Goal: Complete application form

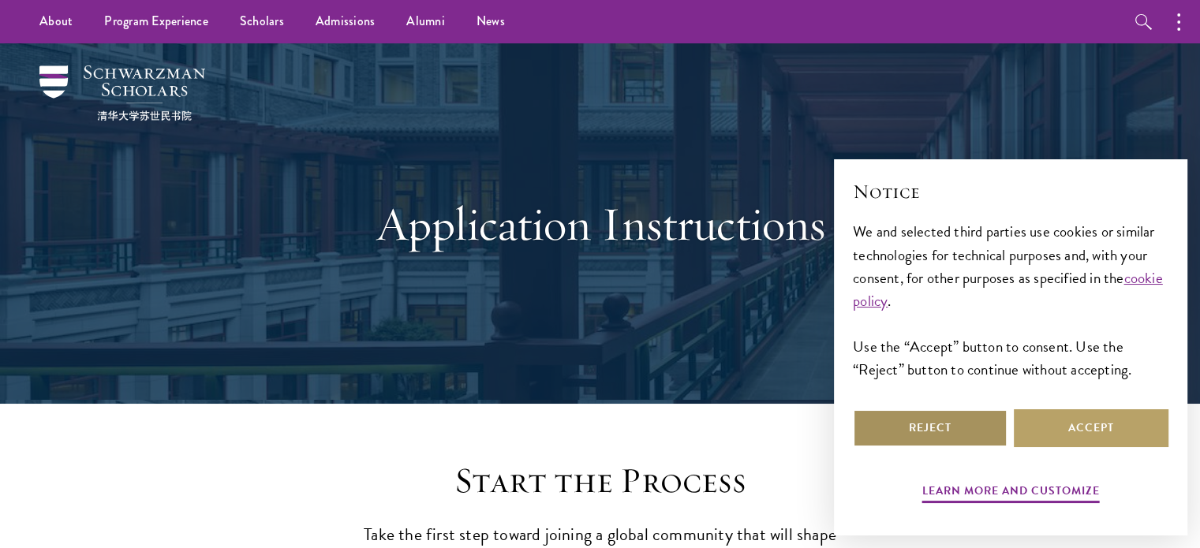
click at [942, 435] on button "Reject" at bounding box center [930, 428] width 155 height 38
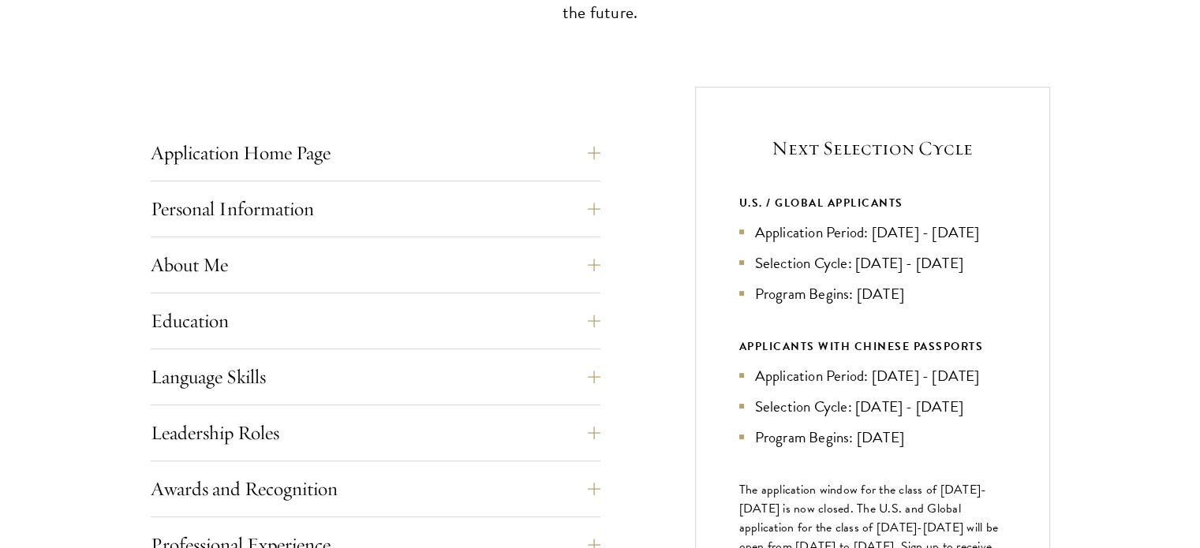
scroll to position [554, 0]
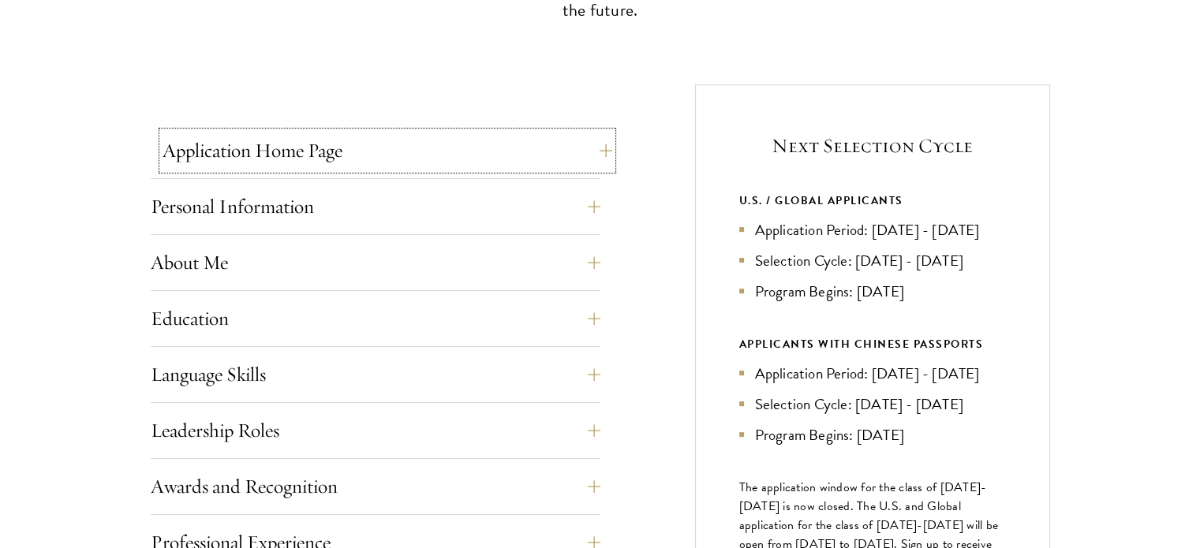
click at [528, 154] on button "Application Home Page" at bounding box center [387, 151] width 450 height 38
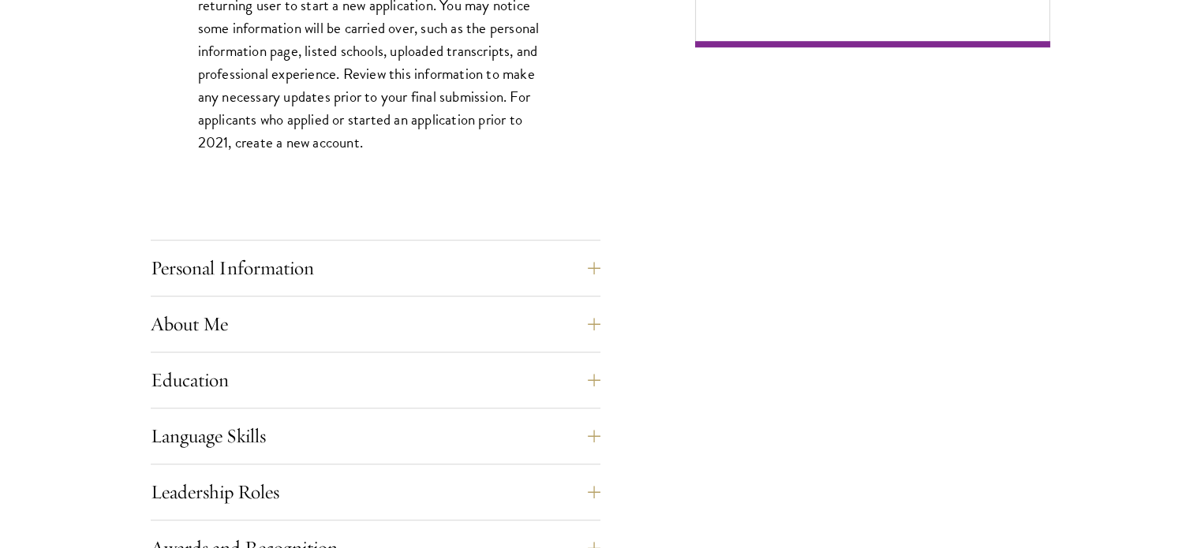
scroll to position [1221, 0]
click at [375, 254] on button "Personal Information" at bounding box center [387, 267] width 450 height 38
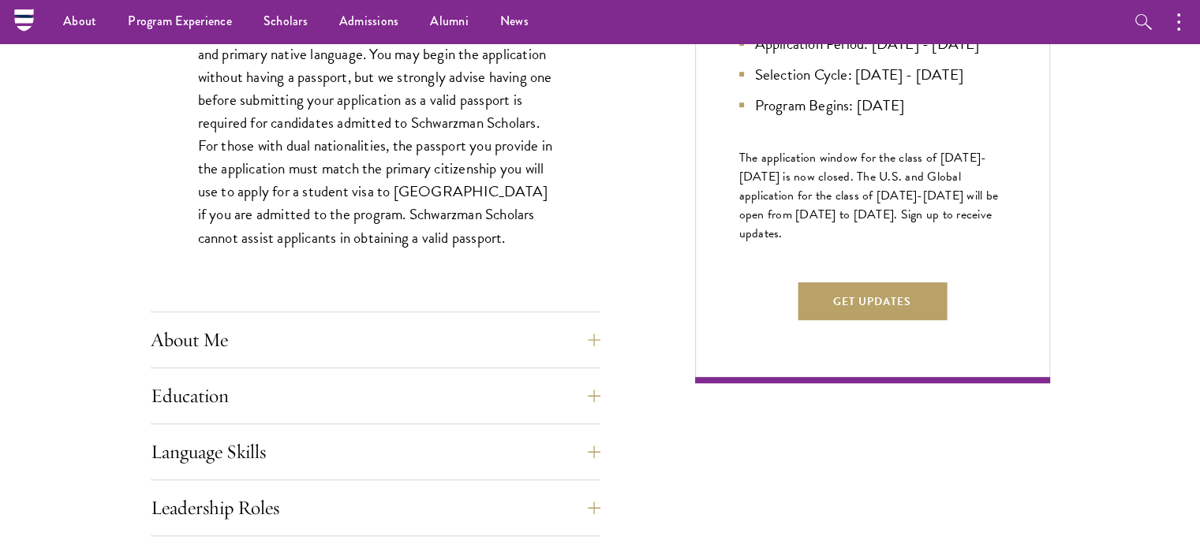
scroll to position [902, 0]
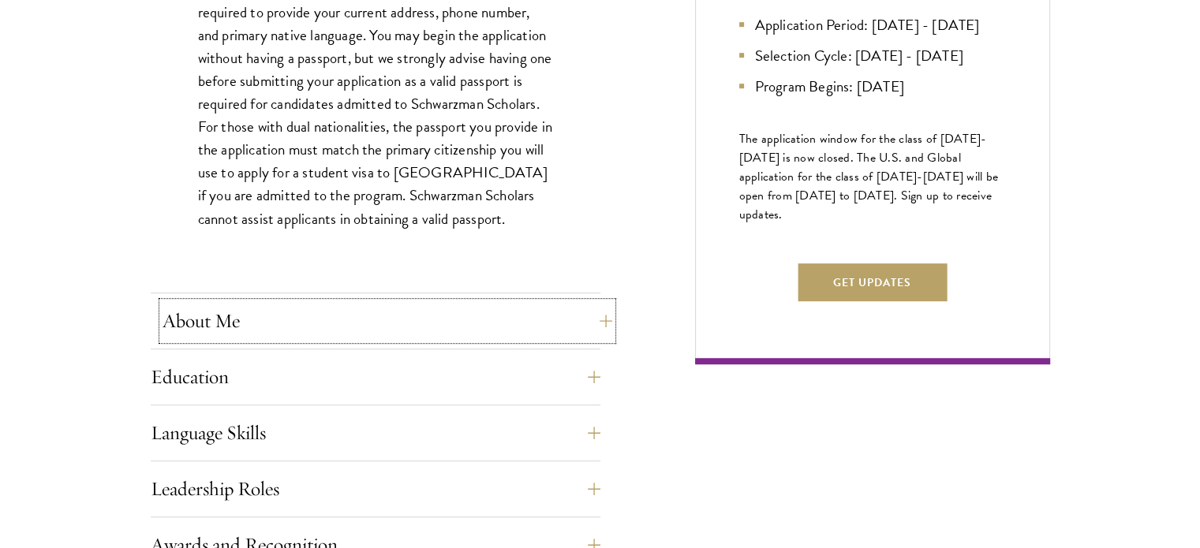
click at [326, 330] on button "About Me" at bounding box center [387, 321] width 450 height 38
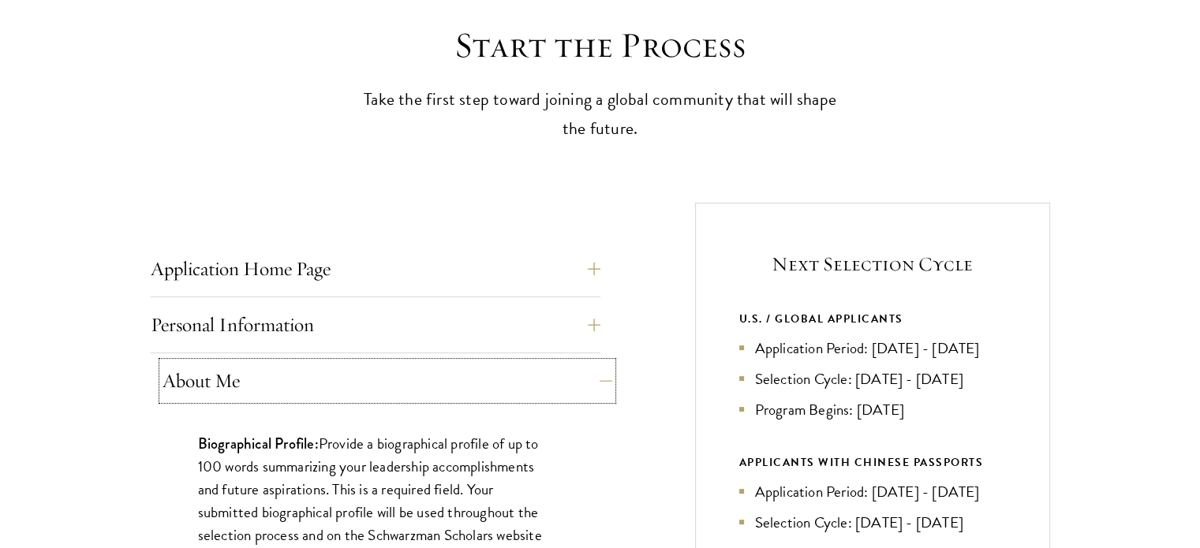
scroll to position [442, 0]
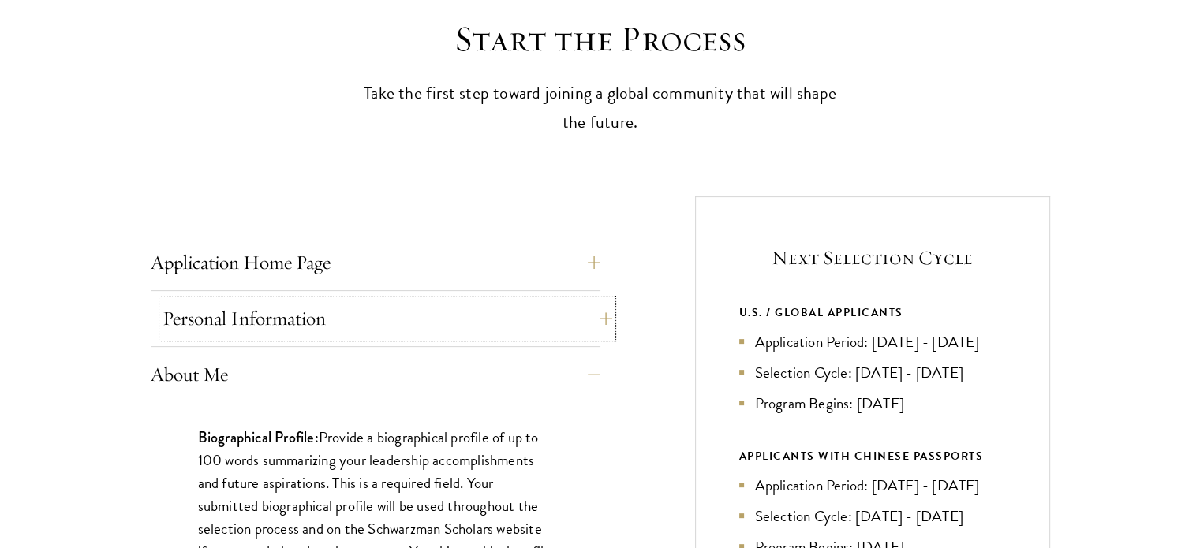
click at [318, 315] on button "Personal Information" at bounding box center [387, 319] width 450 height 38
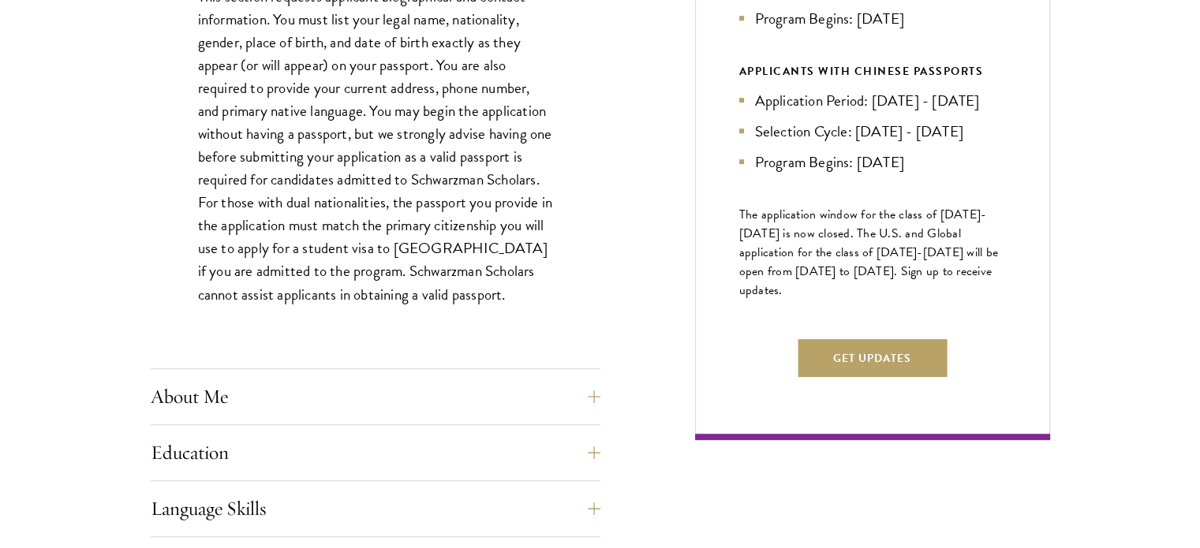
scroll to position [902, 0]
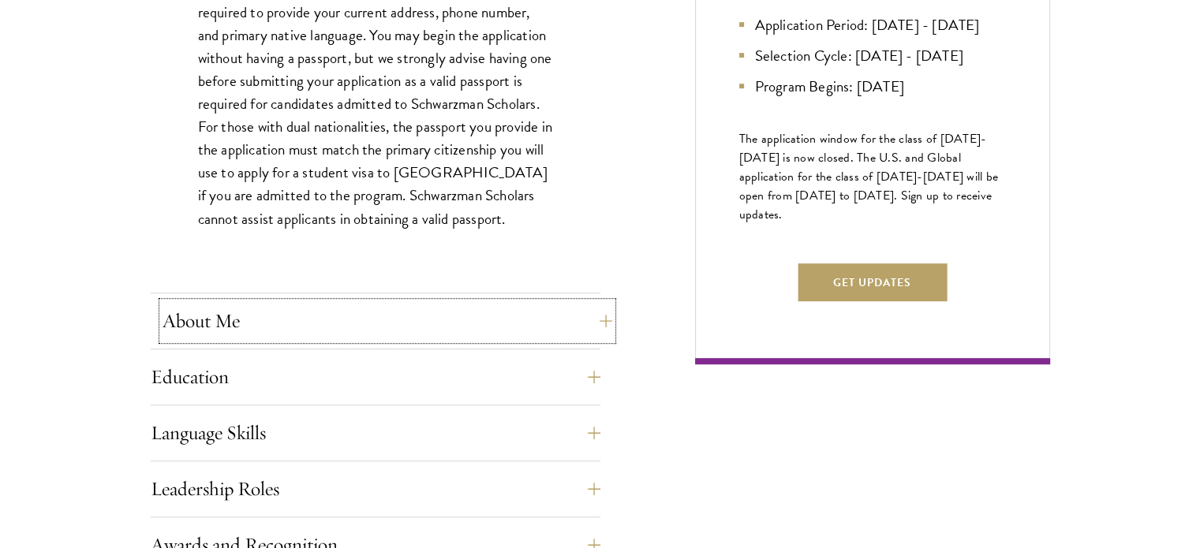
click at [308, 318] on button "About Me" at bounding box center [387, 321] width 450 height 38
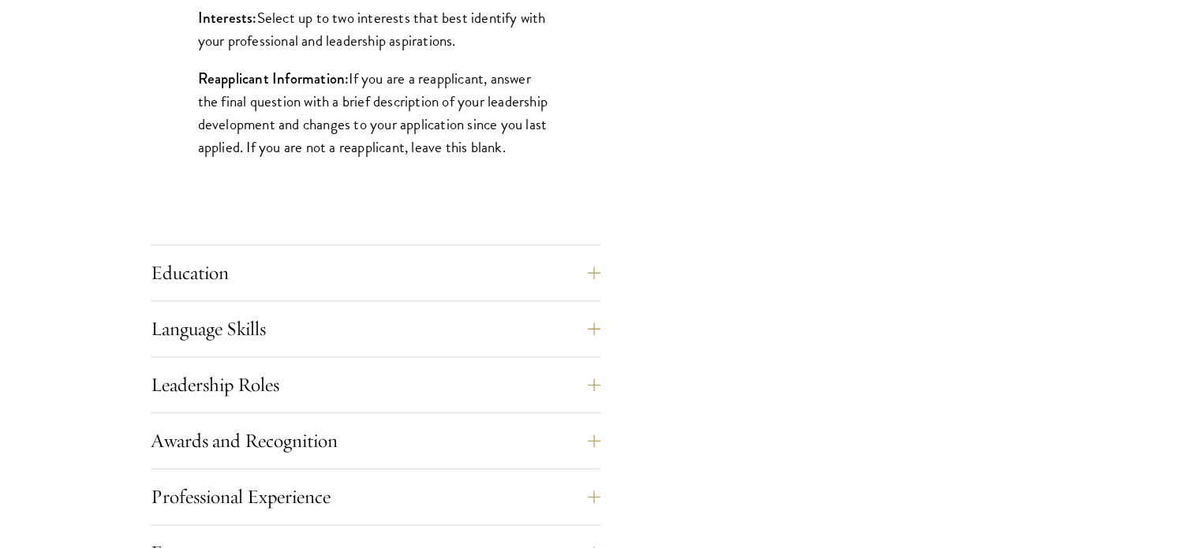
scroll to position [1412, 0]
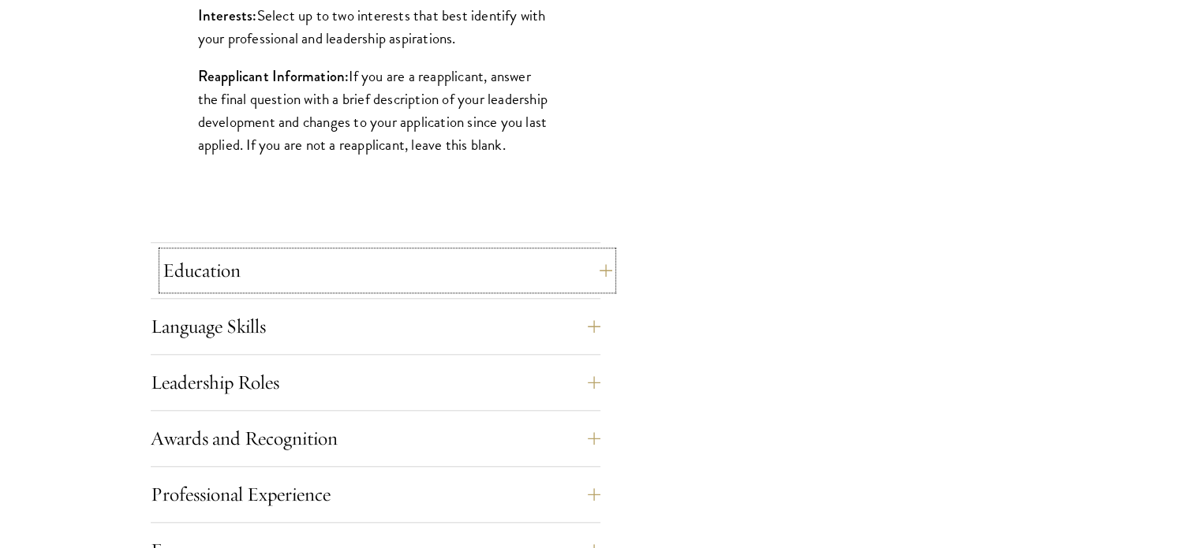
click at [318, 259] on button "Education" at bounding box center [387, 271] width 450 height 38
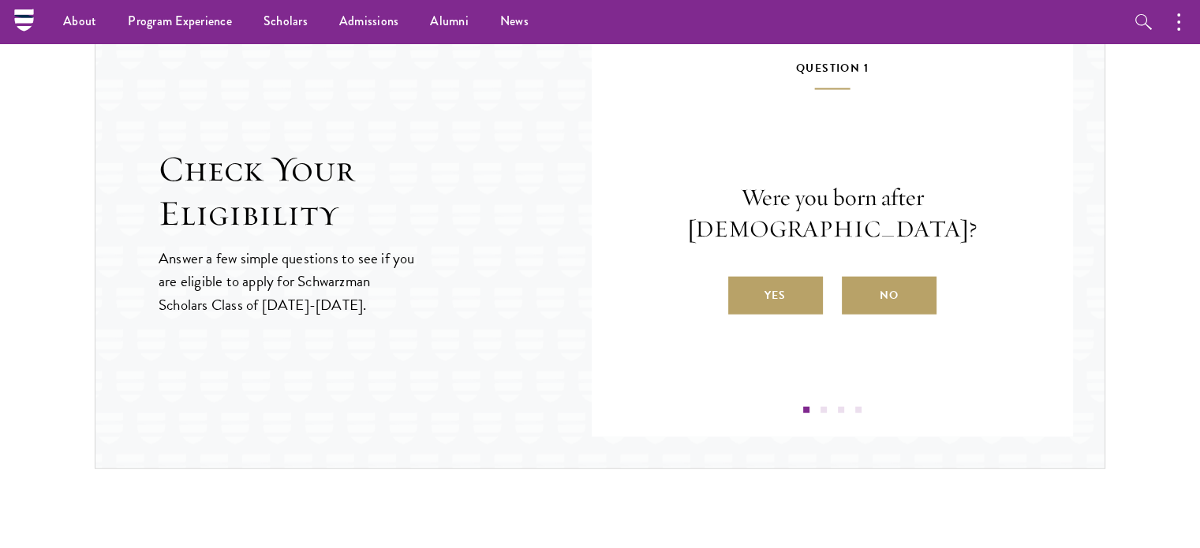
scroll to position [3621, 0]
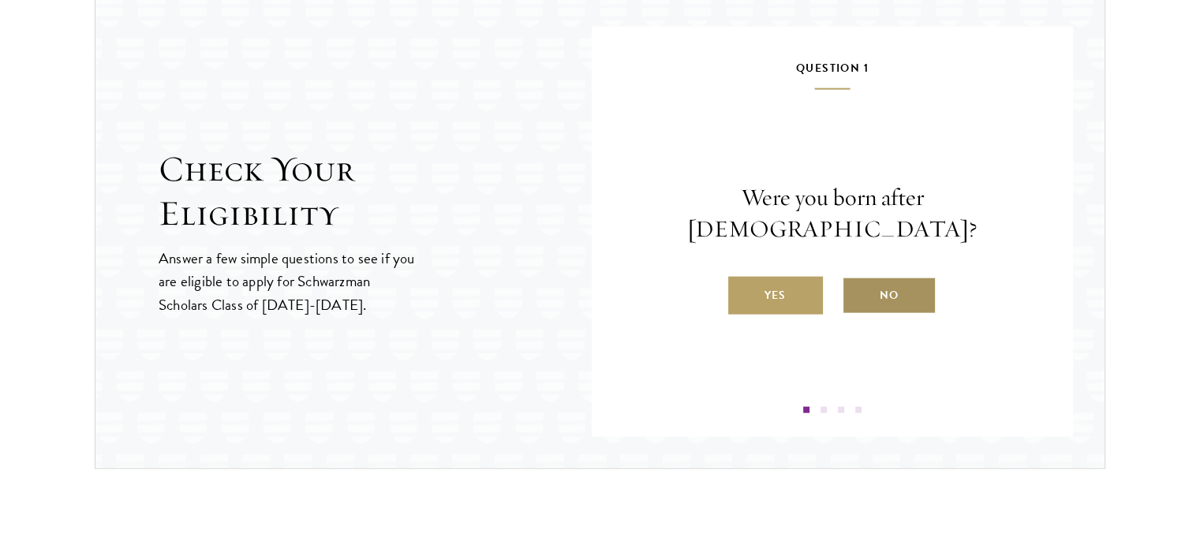
click at [895, 282] on label "No" at bounding box center [888, 296] width 95 height 38
click at [856, 282] on input "No" at bounding box center [848, 285] width 14 height 14
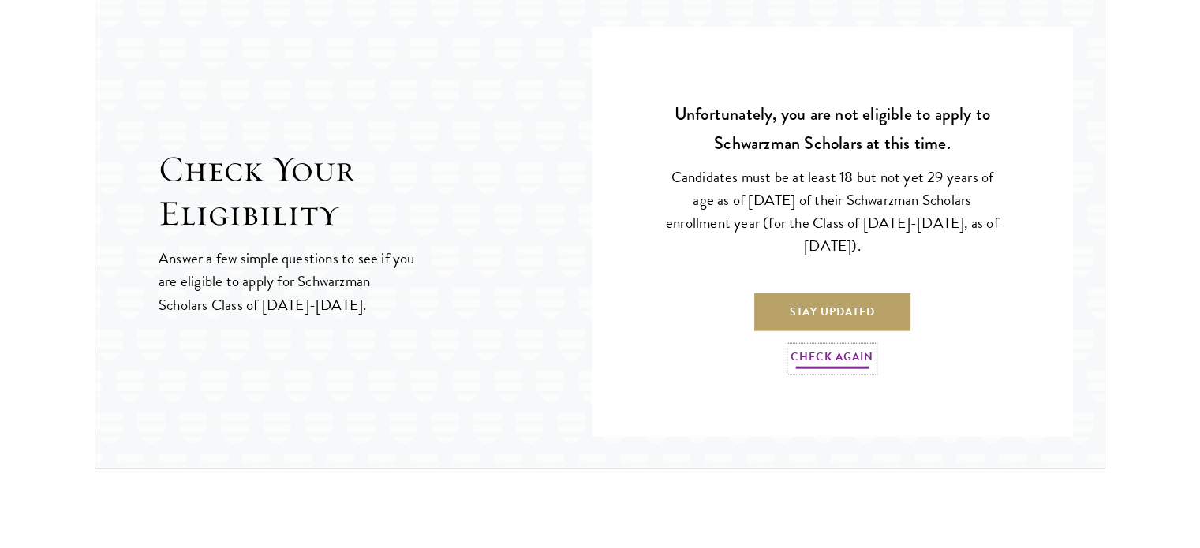
click at [835, 357] on link "Check Again" at bounding box center [831, 359] width 83 height 24
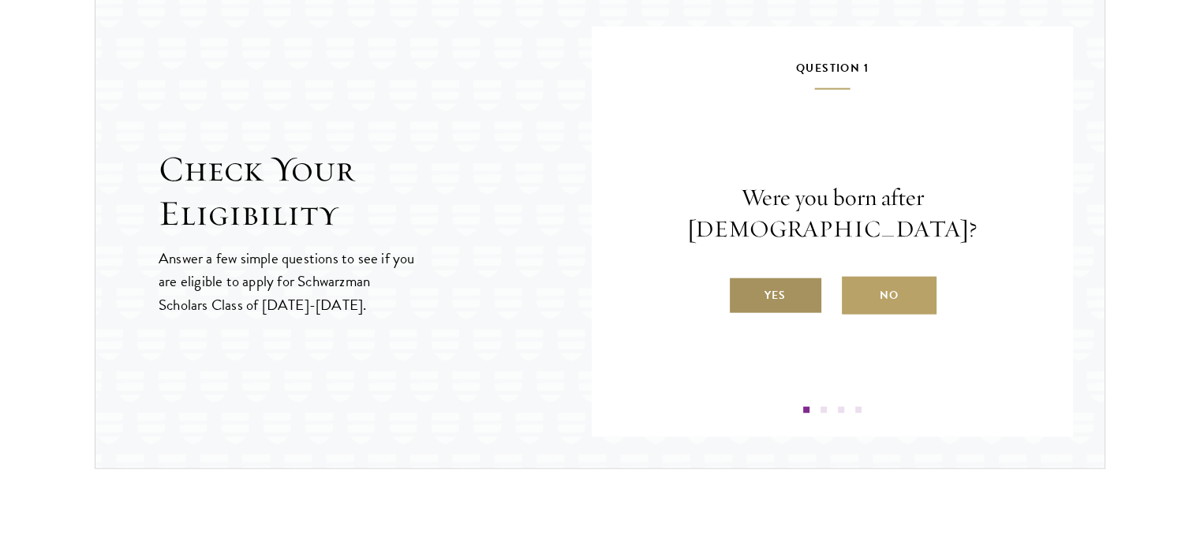
click at [769, 277] on label "Yes" at bounding box center [775, 296] width 95 height 38
click at [742, 278] on input "Yes" at bounding box center [735, 285] width 14 height 14
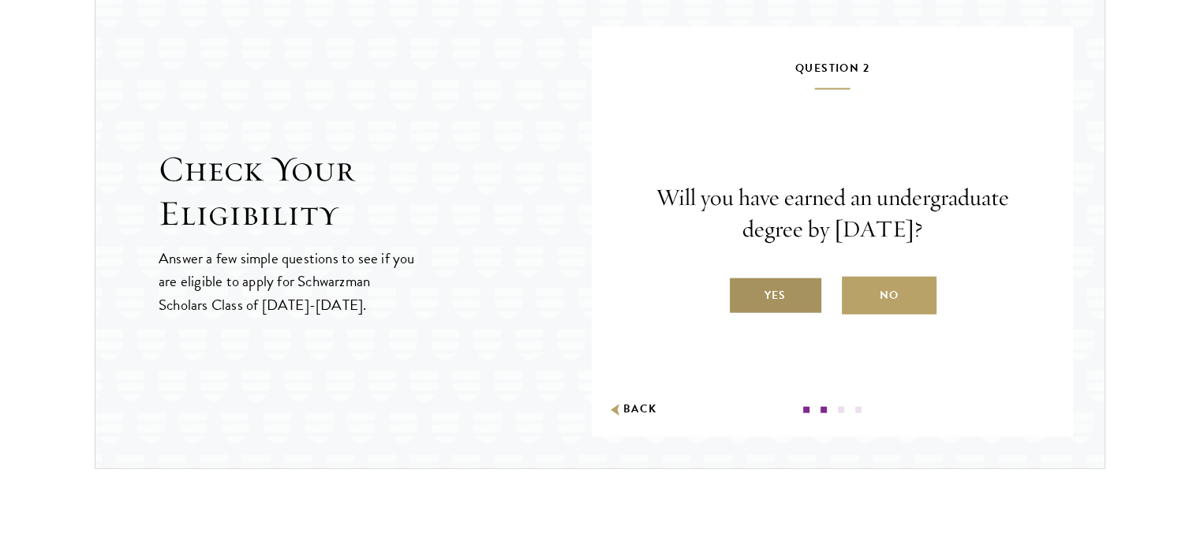
click at [782, 294] on label "Yes" at bounding box center [775, 296] width 95 height 38
click at [742, 293] on input "Yes" at bounding box center [735, 285] width 14 height 14
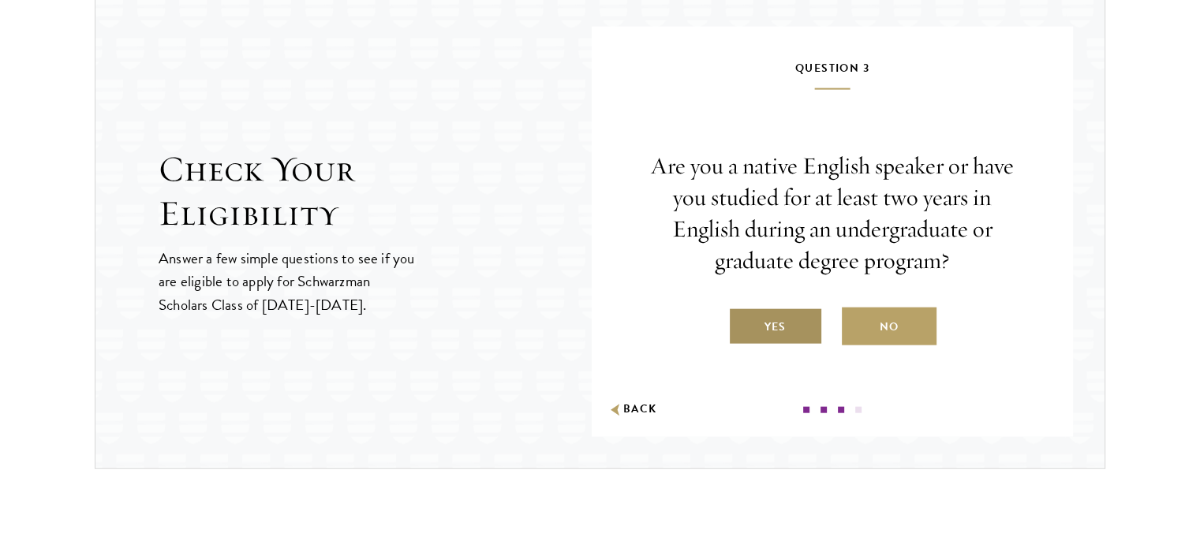
click at [783, 323] on label "Yes" at bounding box center [775, 327] width 95 height 38
click at [742, 323] on input "Yes" at bounding box center [735, 317] width 14 height 14
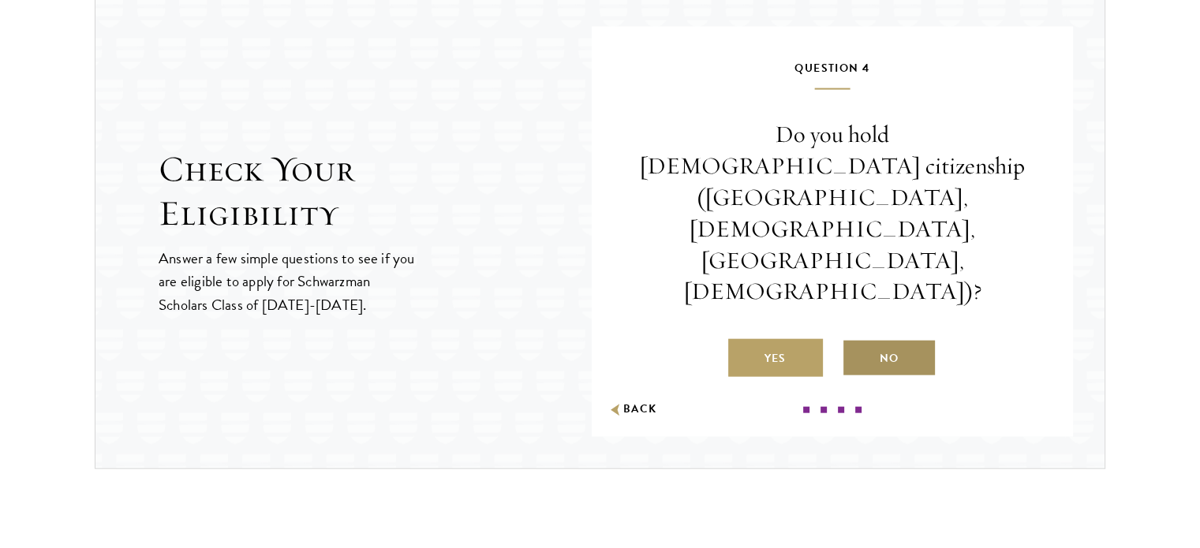
click at [874, 339] on label "No" at bounding box center [888, 358] width 95 height 38
click at [856, 341] on input "No" at bounding box center [848, 348] width 14 height 14
